Goal: Find specific page/section: Find specific page/section

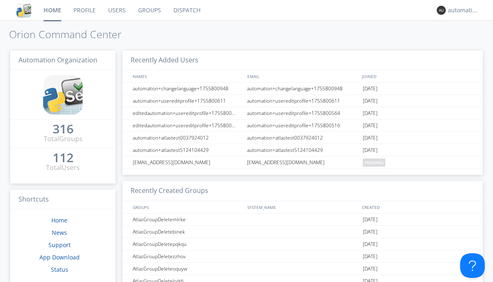
click at [186, 10] on link "Dispatch" at bounding box center [186, 10] width 39 height 21
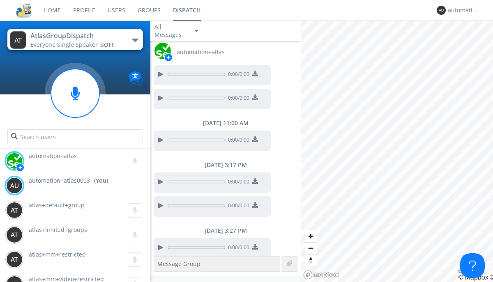
scroll to position [593, 0]
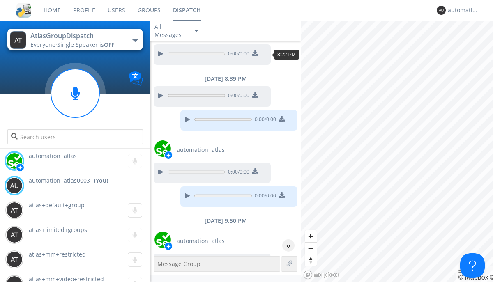
scroll to position [40, 0]
click at [285, 245] on div "^" at bounding box center [288, 245] width 12 height 12
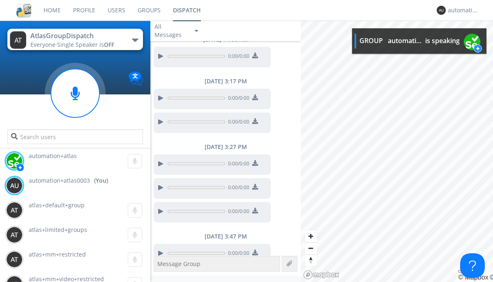
scroll to position [610, 0]
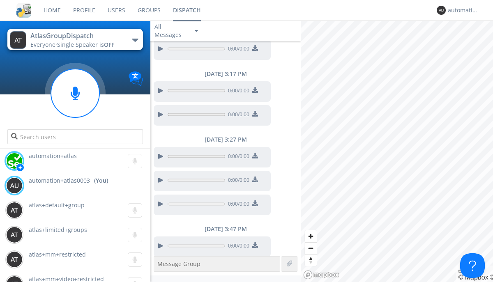
click at [160, 241] on div at bounding box center [160, 246] width 10 height 10
